Goal: Information Seeking & Learning: Learn about a topic

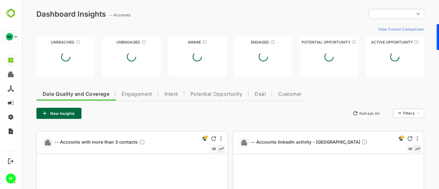
type input "**********"
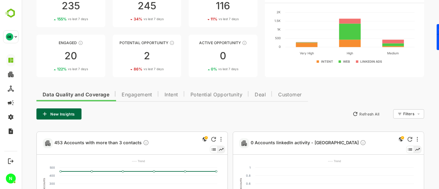
scroll to position [53, 0]
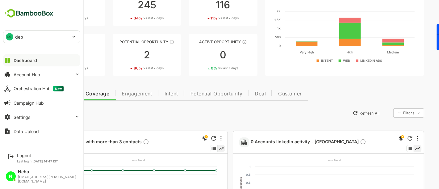
click at [13, 39] on div "DE dep" at bounding box center [37, 37] width 69 height 12
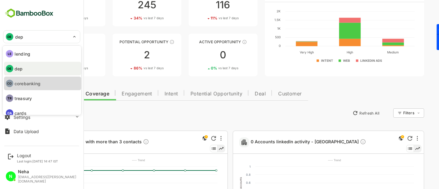
click at [38, 81] on p "corebanking" at bounding box center [28, 83] width 26 height 6
type input "**********"
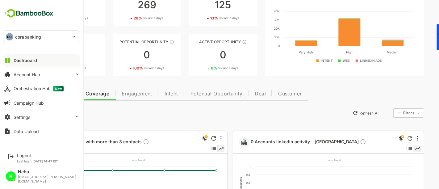
click at [56, 16] on div "**********" at bounding box center [41, 71] width 83 height 142
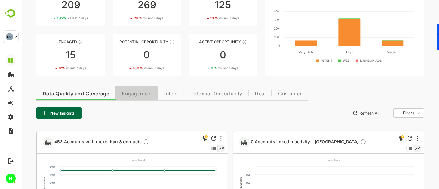
click at [142, 91] on span "Engagement" at bounding box center [136, 93] width 31 height 5
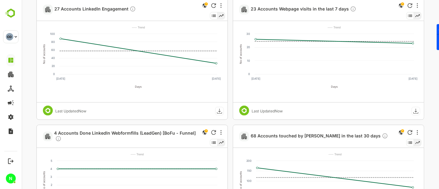
scroll to position [0, 0]
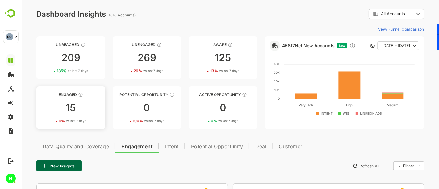
click at [79, 107] on div "15" at bounding box center [70, 108] width 69 height 10
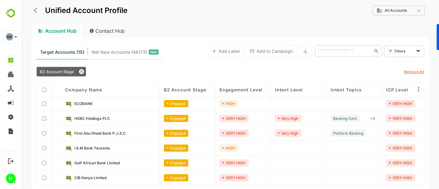
scroll to position [130, 0]
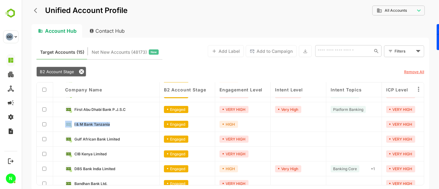
drag, startPoint x: 131, startPoint y: 122, endPoint x: 71, endPoint y: 123, distance: 60.3
click at [71, 123] on div "I & M Bank Tanzania" at bounding box center [110, 124] width 90 height 7
click at [190, 27] on div "Account Hub Contact Hub" at bounding box center [230, 31] width 398 height 14
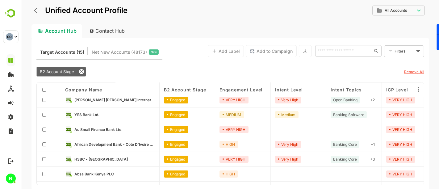
scroll to position [0, 0]
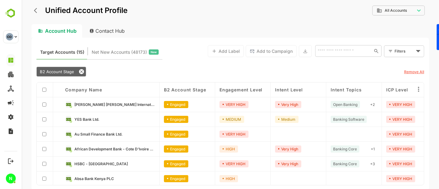
click at [108, 115] on div "YES Bank Ltd." at bounding box center [110, 119] width 99 height 15
click at [94, 118] on span "YES Bank Ltd." at bounding box center [86, 119] width 25 height 5
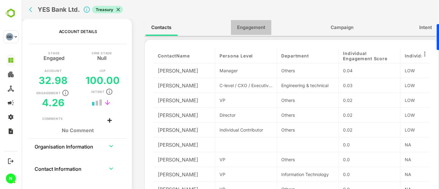
click at [257, 24] on span "Engagement" at bounding box center [251, 27] width 28 height 8
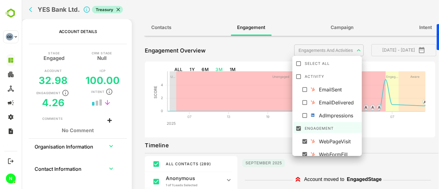
click at [318, 56] on body "**********" at bounding box center [230, 94] width 418 height 189
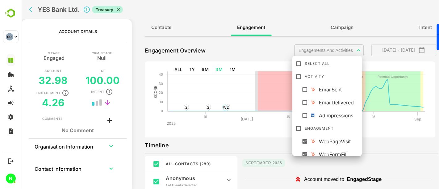
click at [371, 141] on div at bounding box center [230, 94] width 418 height 189
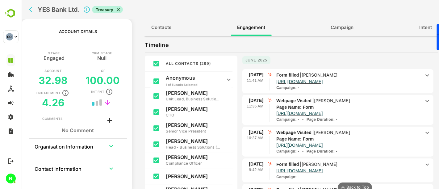
scroll to position [141, 0]
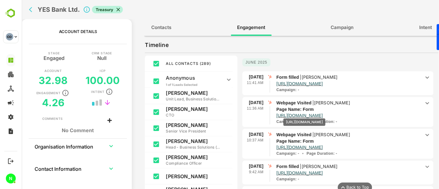
click at [323, 114] on p "[URL][DOMAIN_NAME]" at bounding box center [299, 115] width 46 height 6
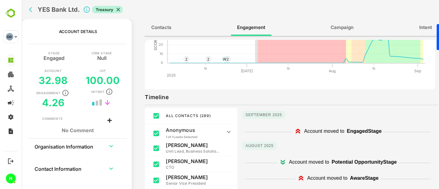
scroll to position [0, 0]
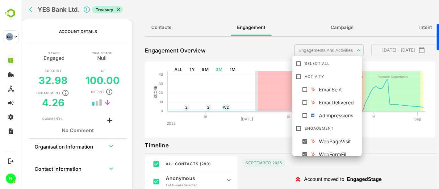
click at [306, 50] on body "**********" at bounding box center [230, 94] width 418 height 189
drag, startPoint x: 307, startPoint y: 91, endPoint x: 296, endPoint y: 91, distance: 11.8
click at [296, 91] on li "EmailSent" at bounding box center [327, 88] width 69 height 11
click at [381, 127] on div at bounding box center [230, 94] width 418 height 189
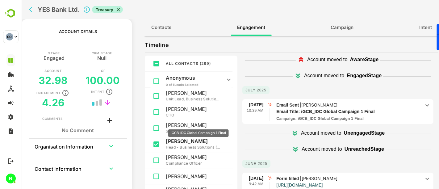
scroll to position [82, 0]
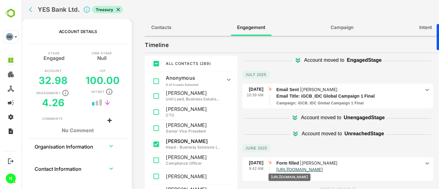
click at [315, 169] on p "[URL][DOMAIN_NAME]" at bounding box center [299, 170] width 46 height 6
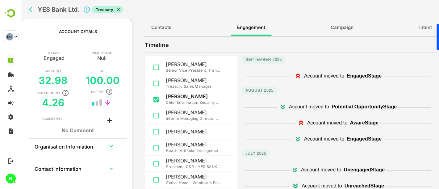
scroll to position [0, 0]
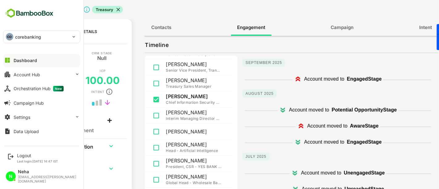
click at [36, 39] on p "corebanking" at bounding box center [28, 37] width 26 height 6
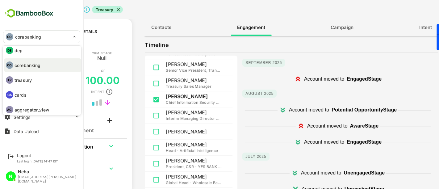
scroll to position [21, 0]
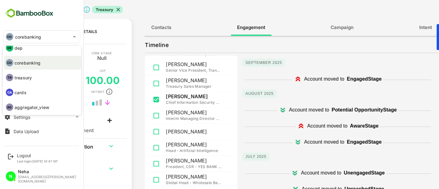
click at [36, 105] on p "aggregator_view" at bounding box center [32, 107] width 35 height 6
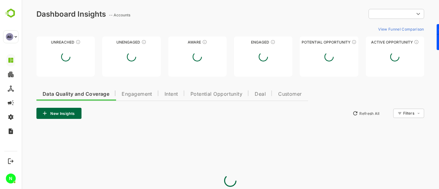
scroll to position [0, 0]
type input "**********"
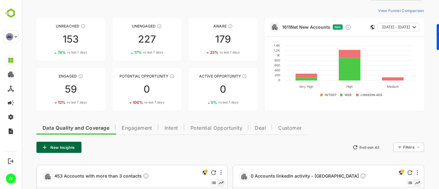
scroll to position [2, 0]
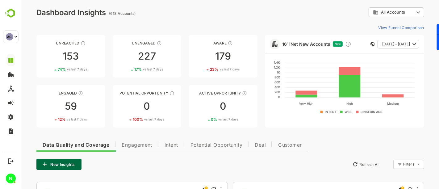
click at [146, 149] on button "Engagement" at bounding box center [136, 144] width 43 height 15
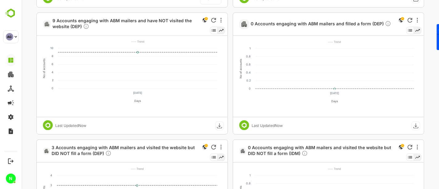
scroll to position [1185, 0]
